Goal: Information Seeking & Learning: Learn about a topic

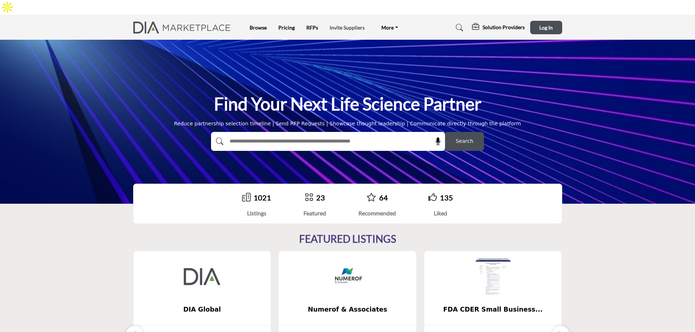
click at [352, 24] on link "Invite Suppliers" at bounding box center [347, 27] width 35 height 6
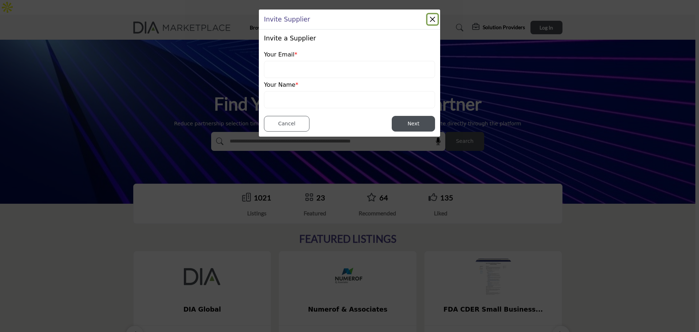
click at [431, 20] on button "Close" at bounding box center [432, 19] width 10 height 10
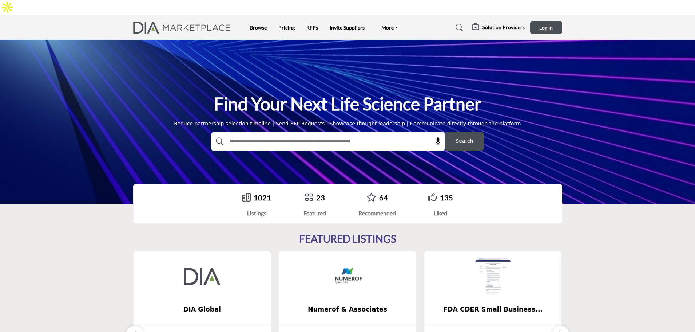
click at [510, 24] on h5 "Solution Providers" at bounding box center [504, 27] width 42 height 7
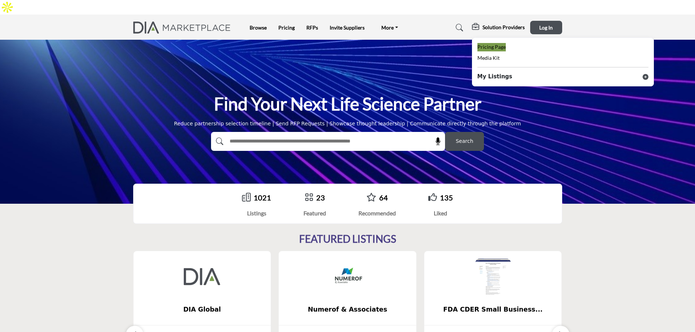
click at [492, 44] on span "Pricing Page" at bounding box center [492, 47] width 28 height 6
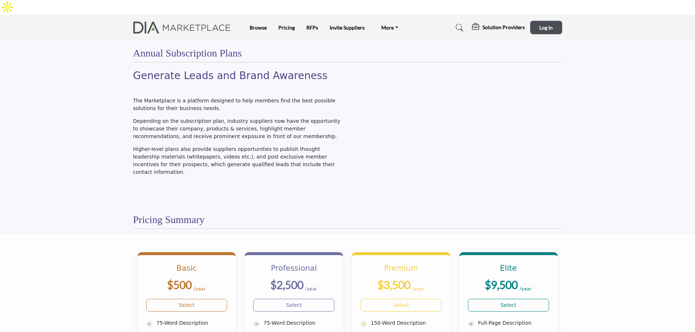
click at [211, 21] on img at bounding box center [184, 27] width 102 height 12
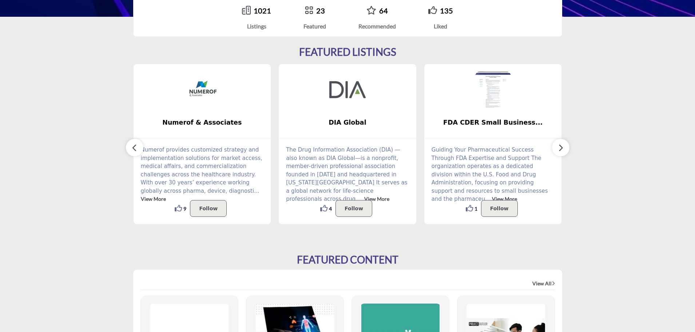
scroll to position [218, 0]
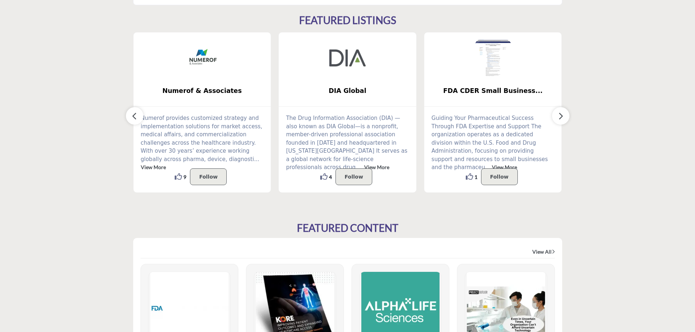
click at [565, 107] on button "button" at bounding box center [560, 115] width 17 height 17
click at [559, 111] on icon "button" at bounding box center [561, 115] width 6 height 9
